Goal: Task Accomplishment & Management: Manage account settings

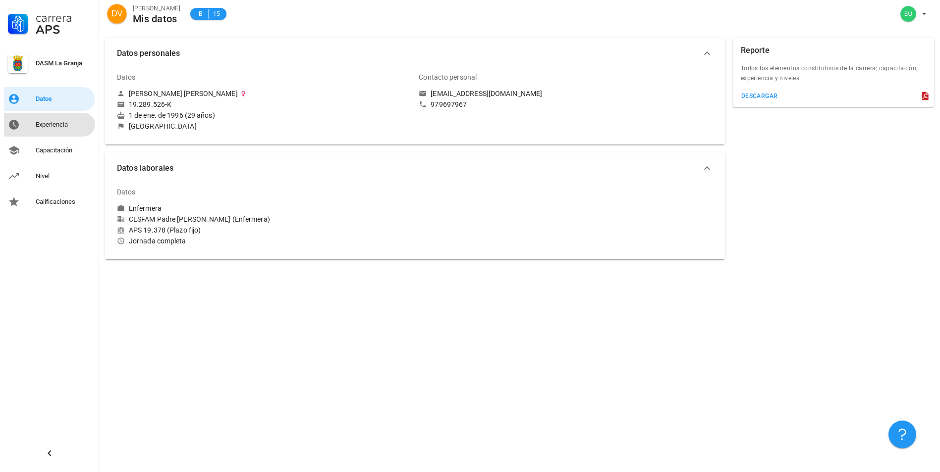
click at [55, 121] on div "Experiencia" at bounding box center [63, 125] width 55 height 8
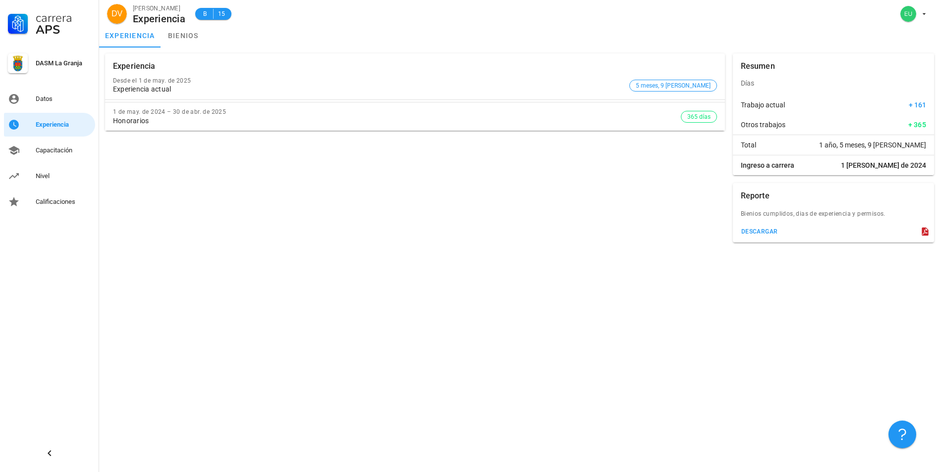
drag, startPoint x: 883, startPoint y: 164, endPoint x: 922, endPoint y: 168, distance: 39.3
click at [922, 168] on span "1 [PERSON_NAME] de 2024" at bounding box center [882, 165] width 85 height 10
click at [923, 168] on span "1 [PERSON_NAME] de 2024" at bounding box center [882, 165] width 85 height 10
click at [127, 120] on div "Honorarios" at bounding box center [397, 121] width 568 height 8
drag, startPoint x: 196, startPoint y: 113, endPoint x: 230, endPoint y: 113, distance: 34.2
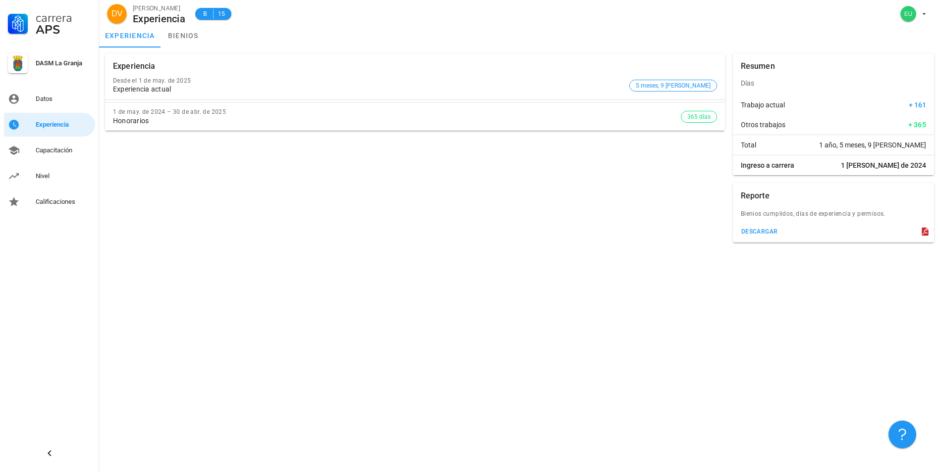
click at [230, 113] on div "1 de may. de 2024 – 30 de abr. de 2025" at bounding box center [397, 111] width 568 height 7
drag, startPoint x: 230, startPoint y: 113, endPoint x: 221, endPoint y: 108, distance: 9.8
click at [237, 115] on div "1 de may. de 2024 – 30 de abr. de 2025" at bounding box center [397, 111] width 568 height 7
click at [174, 90] on div "Experiencia actual" at bounding box center [369, 89] width 512 height 8
drag, startPoint x: 145, startPoint y: 81, endPoint x: 225, endPoint y: 83, distance: 80.3
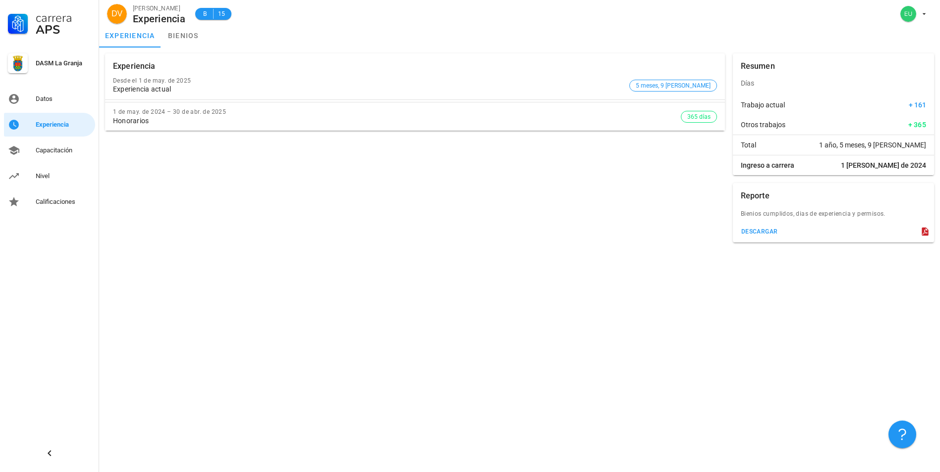
click at [225, 83] on div "Desde el 1 de may. de 2025" at bounding box center [369, 80] width 512 height 7
drag, startPoint x: 225, startPoint y: 83, endPoint x: 463, endPoint y: 91, distance: 237.9
click at [242, 85] on div "Desde el 1 de may. de 2025 Experiencia actual" at bounding box center [369, 85] width 512 height 28
click at [49, 156] on div "Capacitación" at bounding box center [63, 151] width 55 height 16
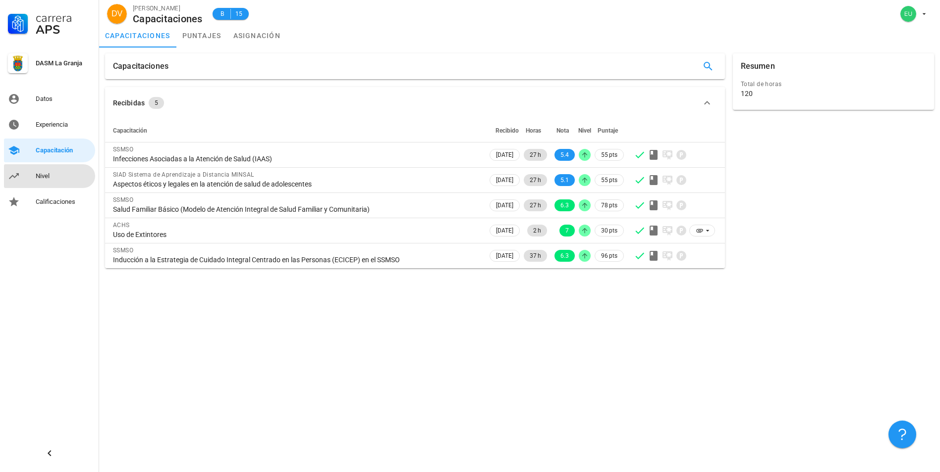
click at [60, 180] on div "Nivel" at bounding box center [63, 176] width 55 height 16
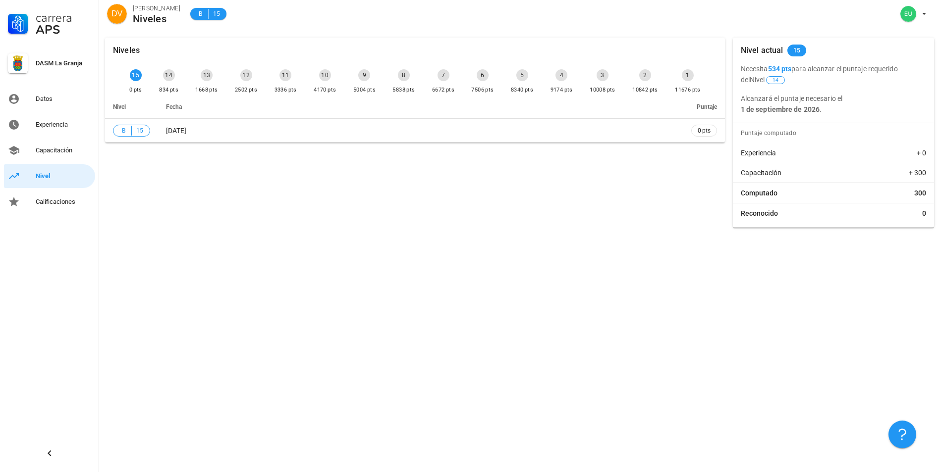
click at [163, 73] on div "14" at bounding box center [169, 75] width 12 height 12
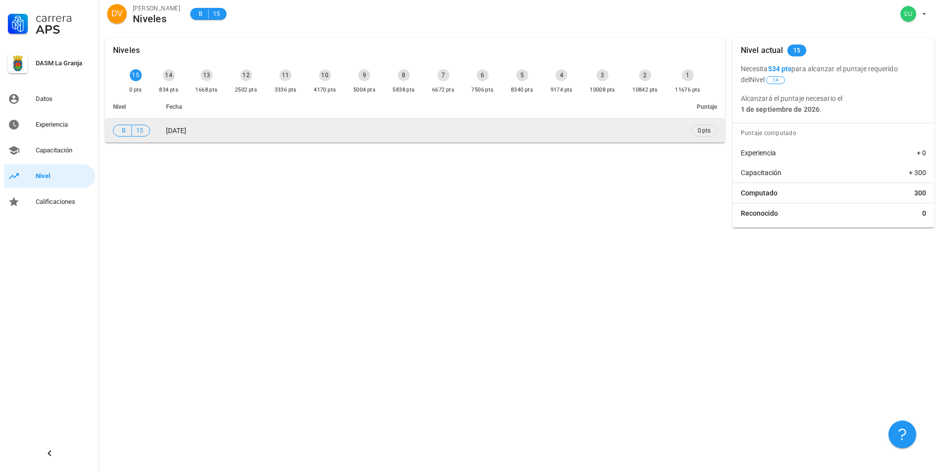
click at [185, 131] on span "[DATE]" at bounding box center [176, 131] width 20 height 8
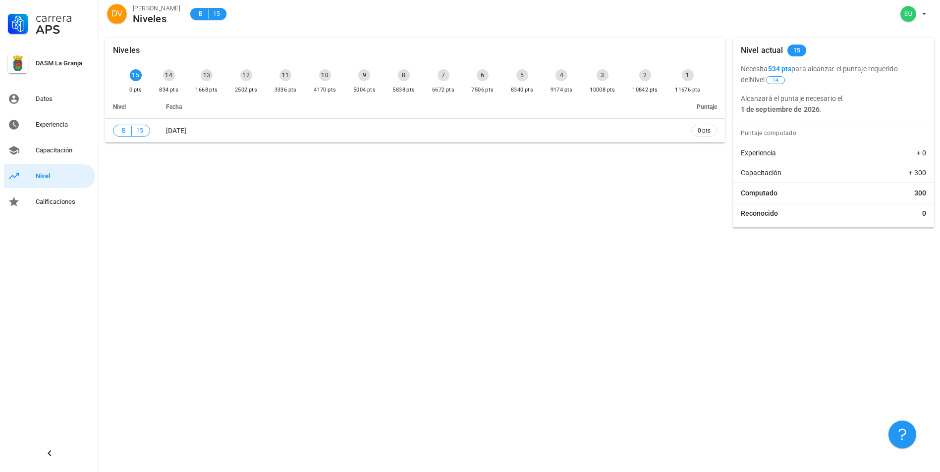
drag, startPoint x: 130, startPoint y: 89, endPoint x: 126, endPoint y: 75, distance: 15.0
click at [127, 75] on div "15 0 pts 14 834 pts 13 1668 pts 12 2502 pts 11 3336 pts 10 4170 pts 9 5004 pts …" at bounding box center [414, 82] width 575 height 30
drag, startPoint x: 126, startPoint y: 75, endPoint x: 119, endPoint y: 88, distance: 14.8
click at [129, 88] on div "0 pts" at bounding box center [135, 90] width 13 height 10
drag, startPoint x: 792, startPoint y: 68, endPoint x: 771, endPoint y: 67, distance: 21.3
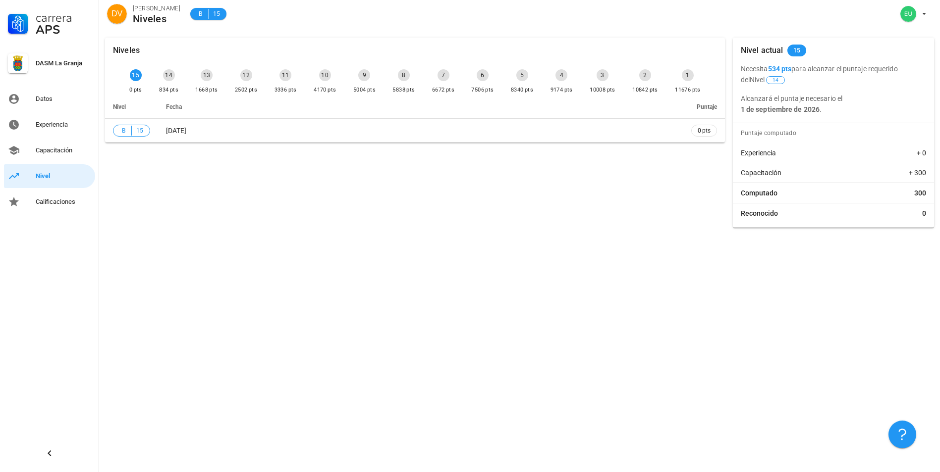
click at [771, 67] on b "534 pts" at bounding box center [780, 69] width 24 height 8
click at [916, 12] on span "button" at bounding box center [912, 14] width 30 height 16
click at [921, 36] on div "Salir" at bounding box center [918, 39] width 16 height 20
